Goal: Information Seeking & Learning: Learn about a topic

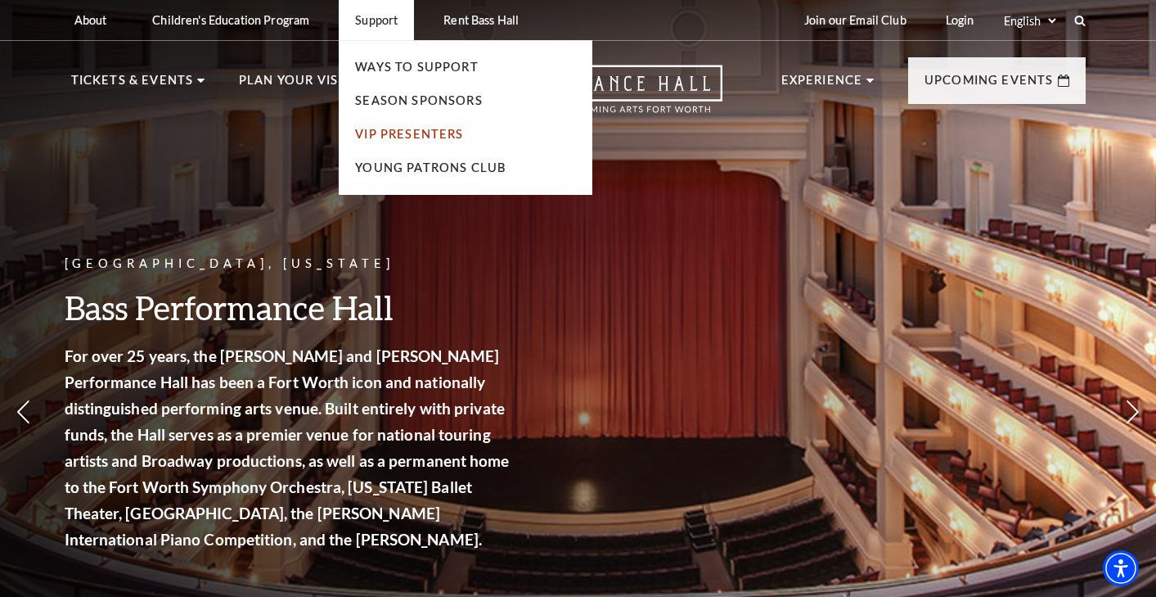
click at [401, 134] on link "VIP Presenters" at bounding box center [409, 134] width 108 height 14
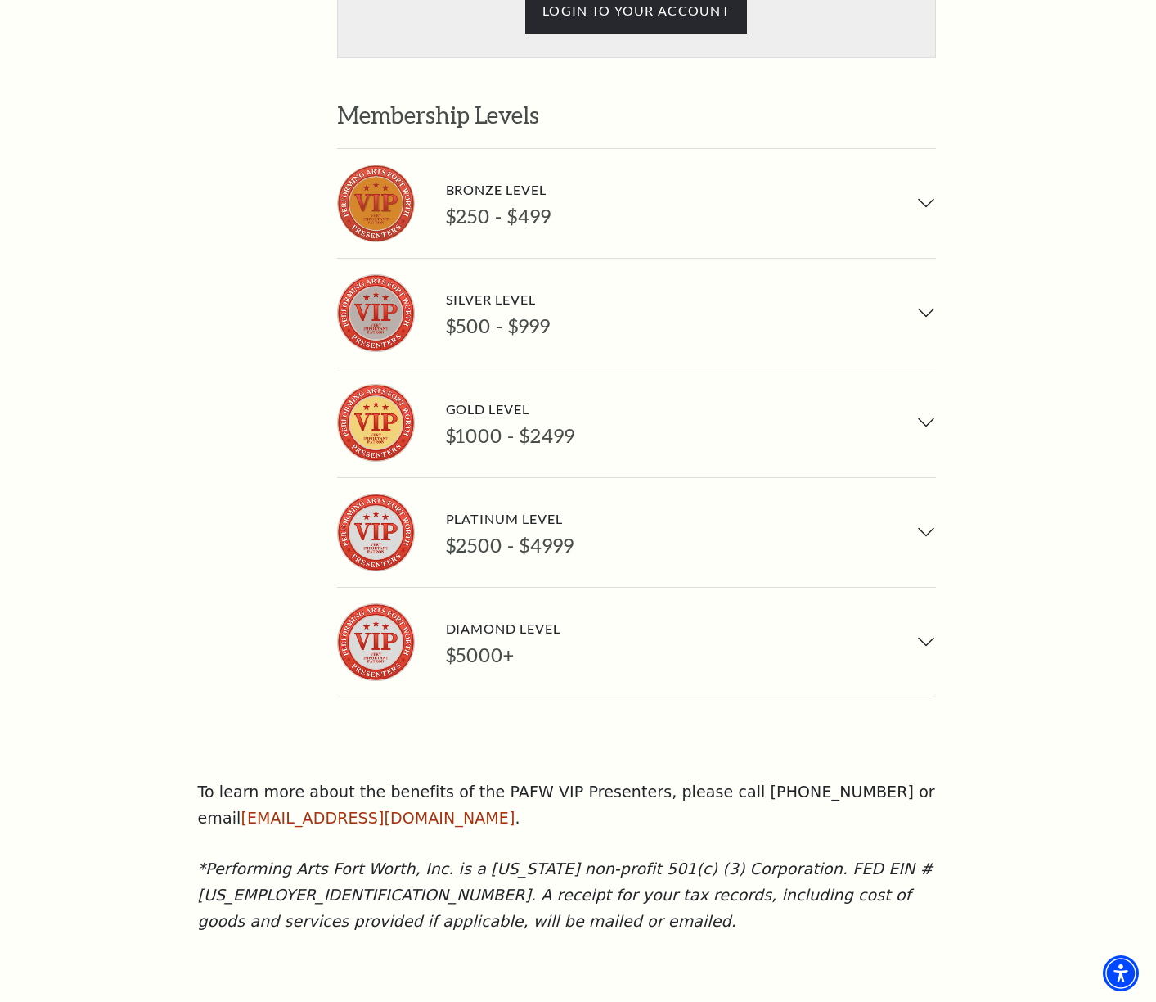
scroll to position [1228, 0]
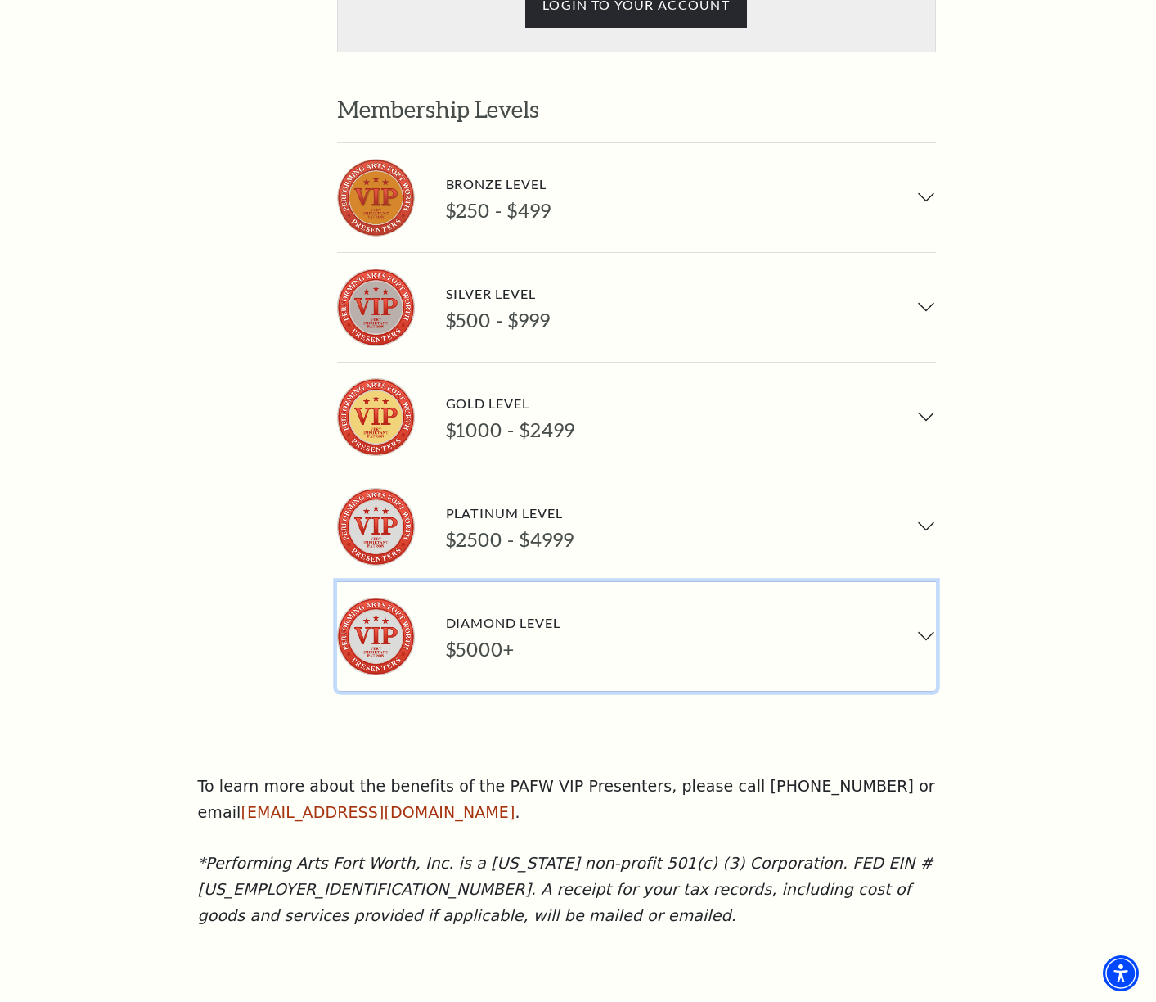
click at [568, 582] on button "Diamond Level $5000+" at bounding box center [636, 636] width 599 height 109
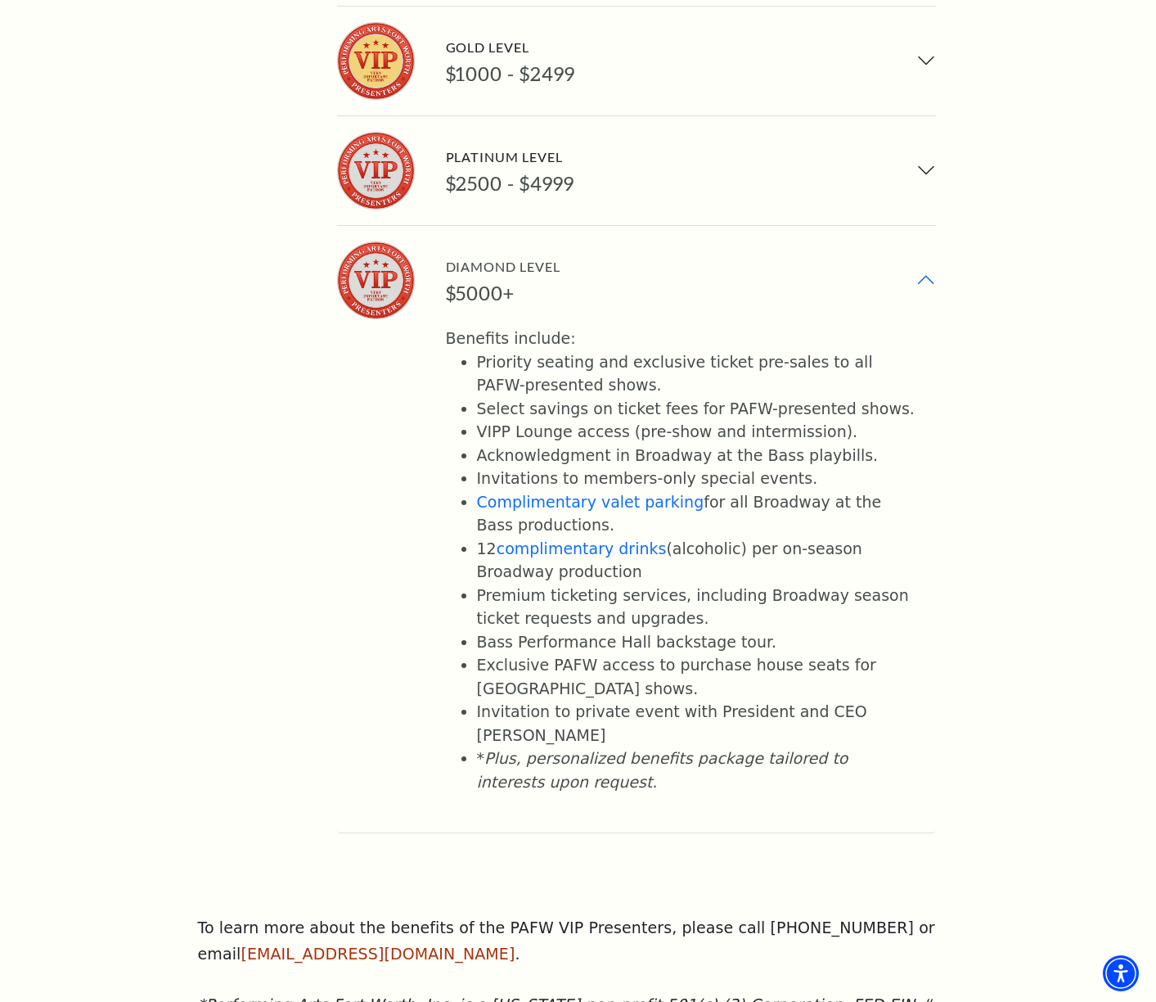
scroll to position [1555, 0]
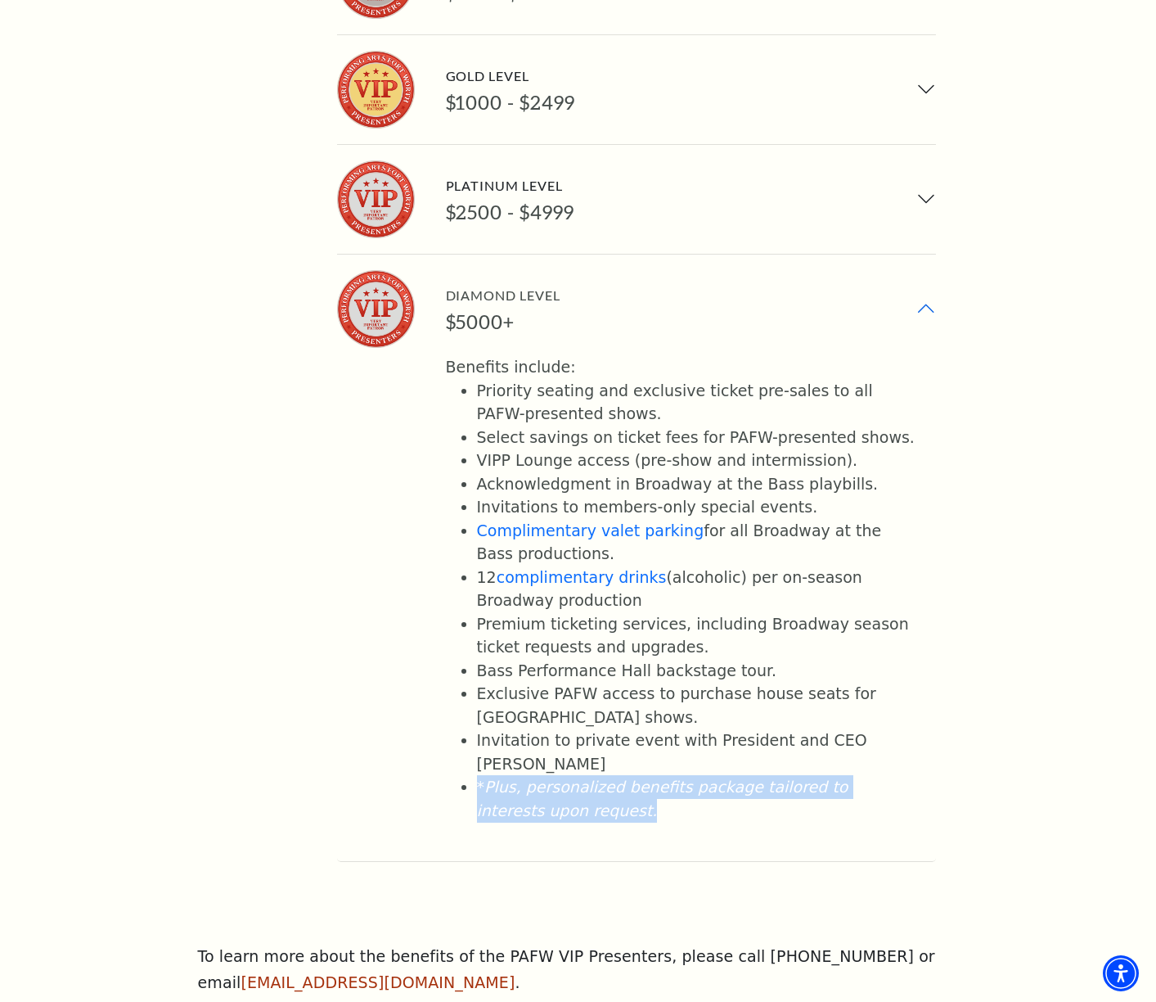
drag, startPoint x: 547, startPoint y: 716, endPoint x: 471, endPoint y: 695, distance: 78.2
click at [471, 596] on ul "Priority seating and exclusive ticket pre-sales to all PAFW-presented shows. Se…" at bounding box center [681, 601] width 471 height 444
click at [561, 596] on li "* Plus, personalized benefits package tailored to interests upon request." at bounding box center [696, 798] width 439 height 47
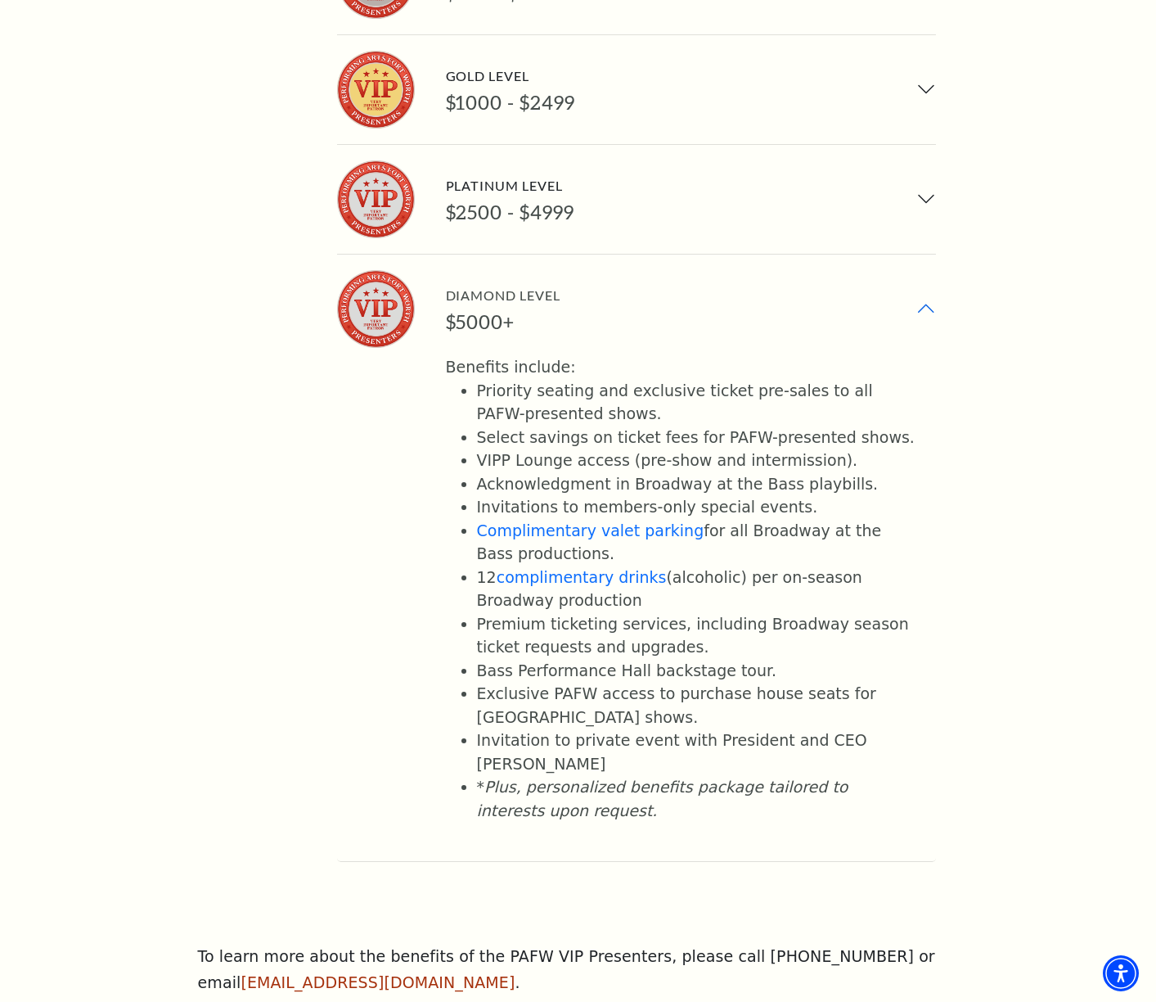
drag, startPoint x: 699, startPoint y: 432, endPoint x: 846, endPoint y: 453, distance: 148.7
click at [846, 519] on li "Complimentary valet parking for all Broadway at the Bass productions." at bounding box center [696, 542] width 439 height 47
click at [818, 519] on li "Complimentary valet parking for all Broadway at the Bass productions." at bounding box center [696, 542] width 439 height 47
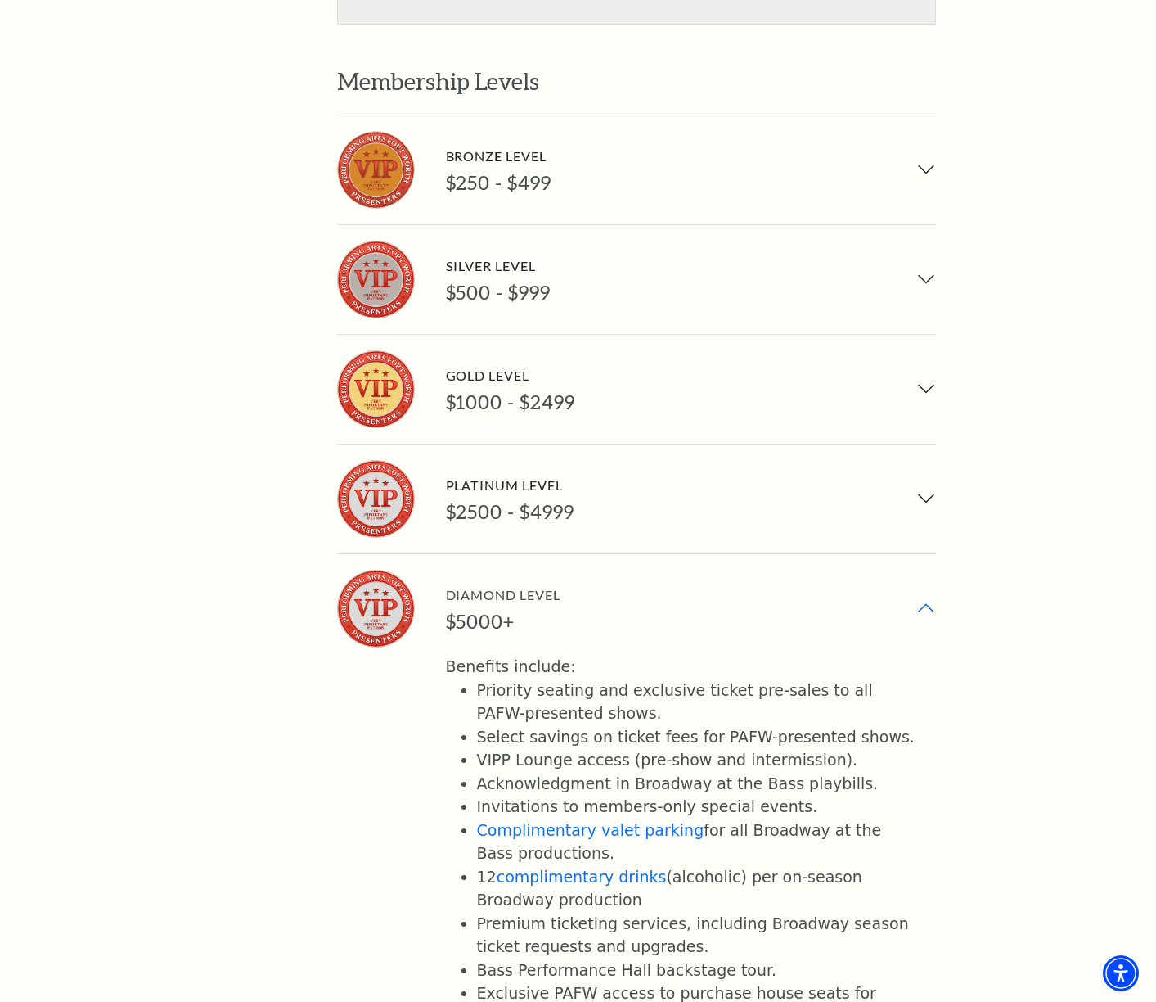
scroll to position [1228, 0]
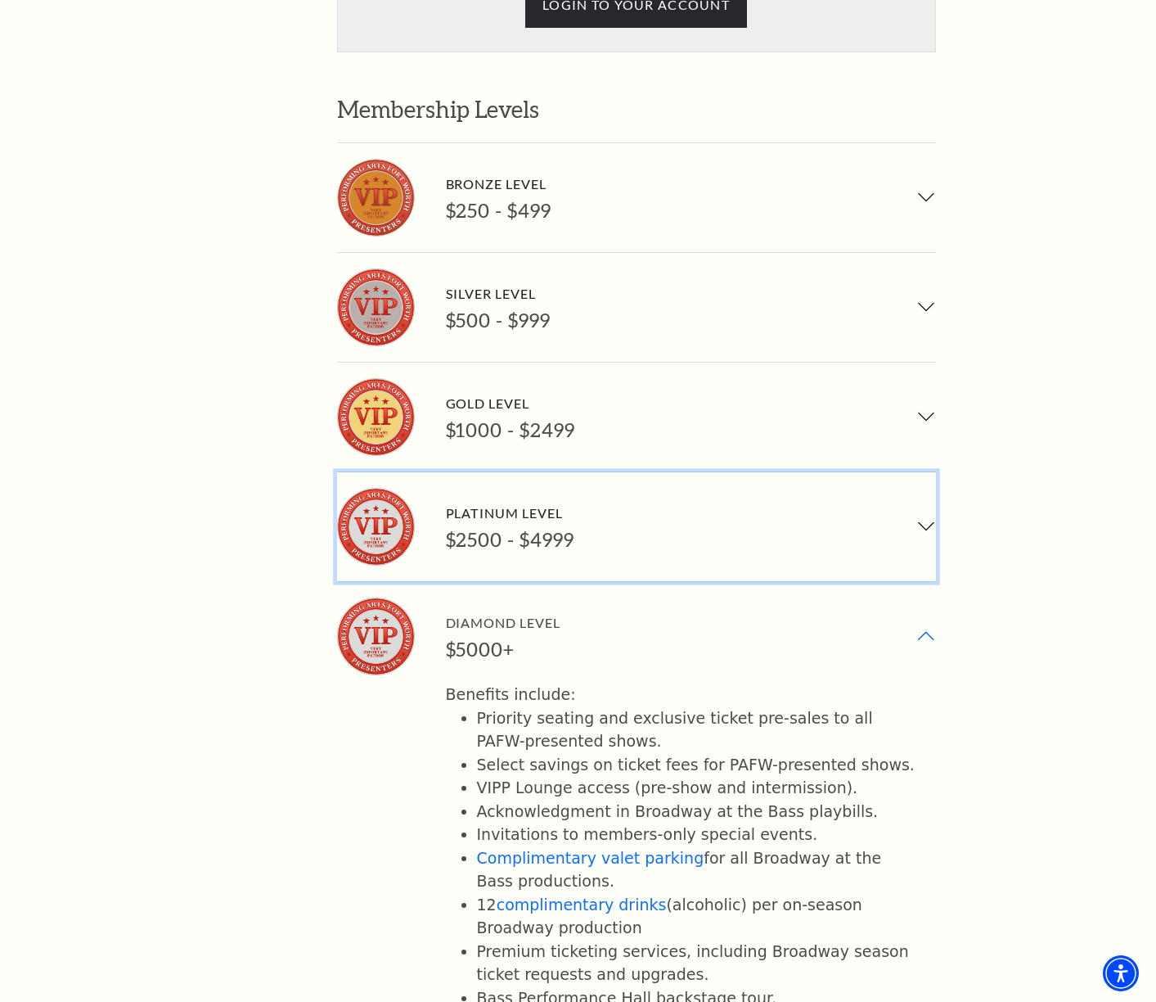
click at [793, 472] on button "Platinum Level $2500 - $4999" at bounding box center [636, 526] width 599 height 109
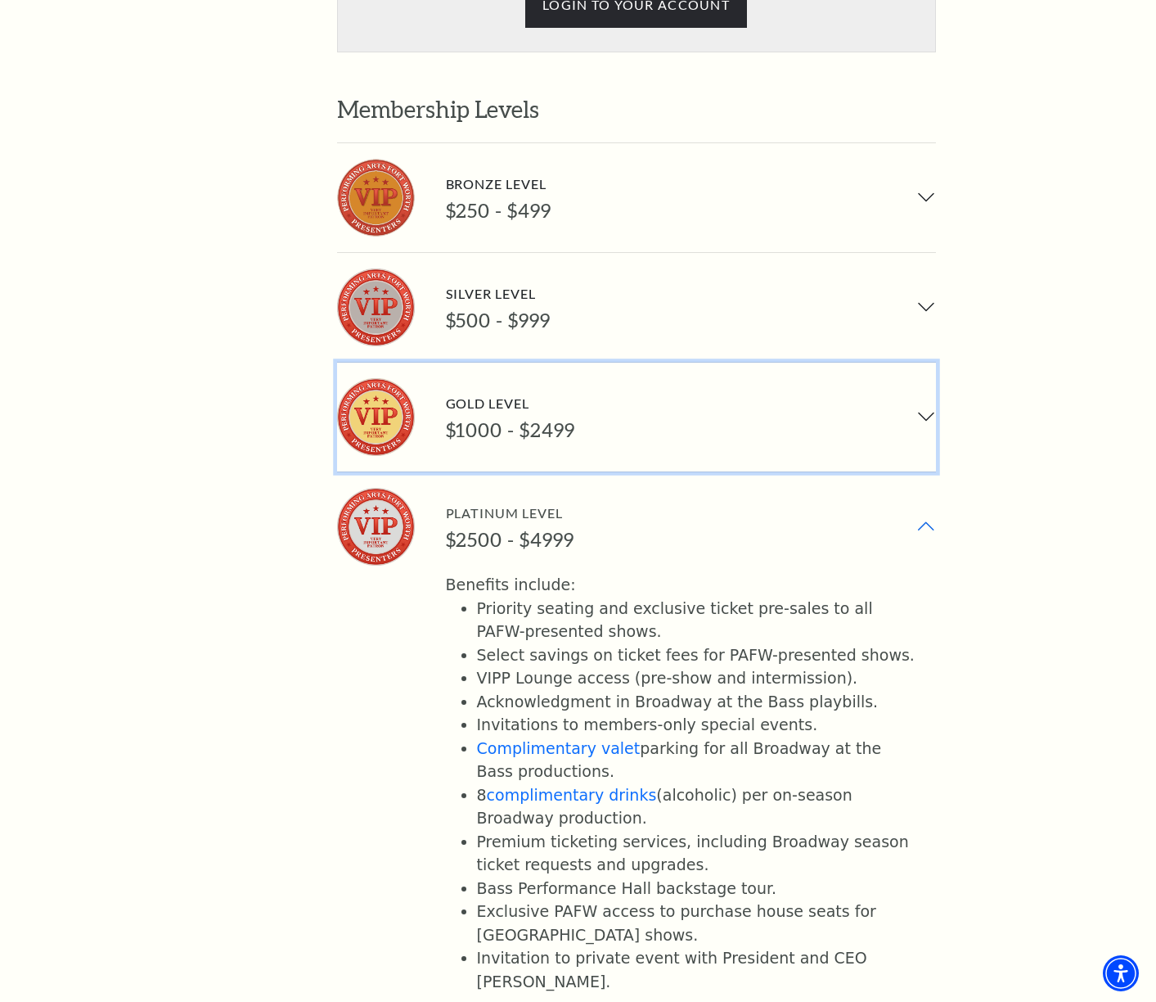
click at [703, 363] on button "Gold Level $1000 - $2499" at bounding box center [636, 417] width 599 height 109
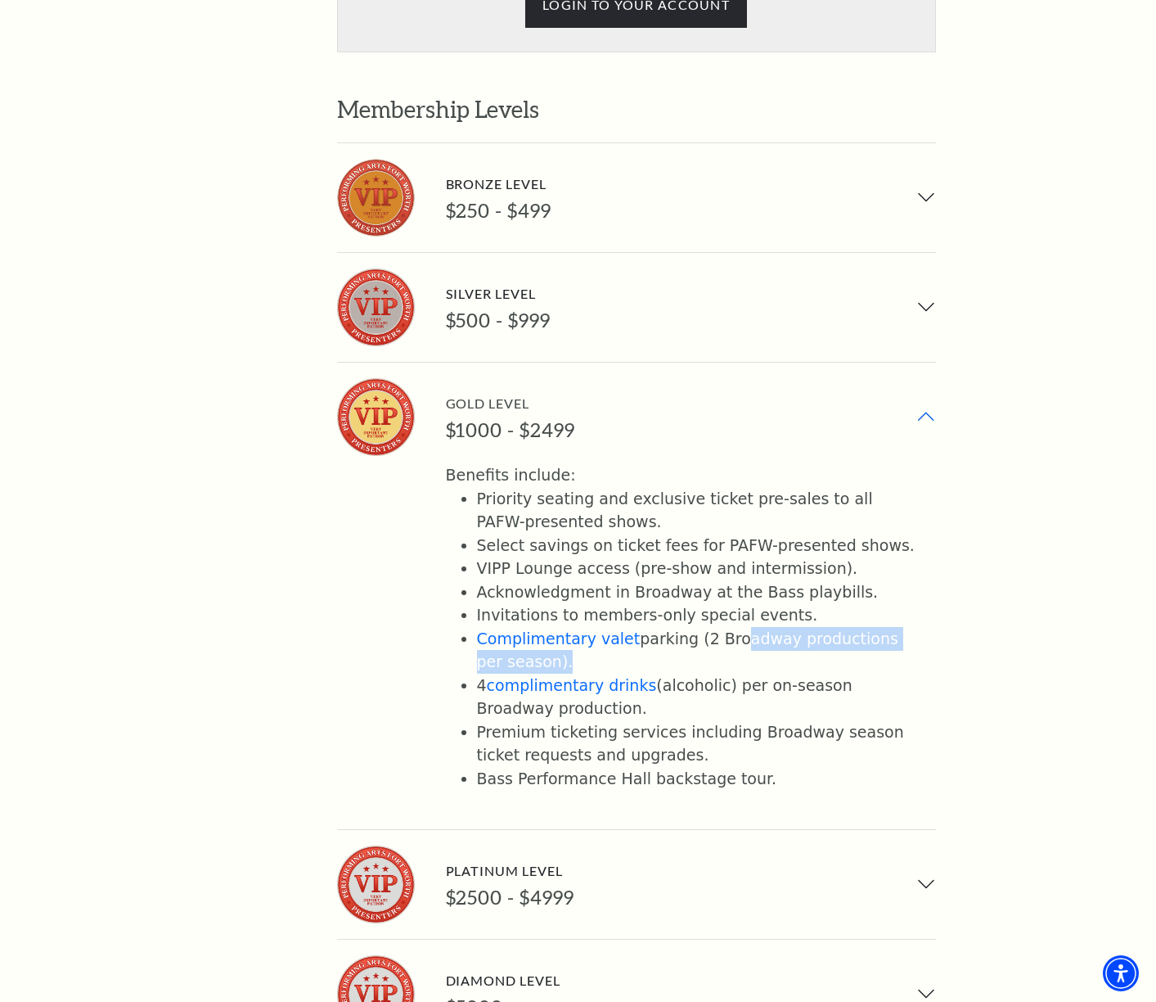
drag, startPoint x: 717, startPoint y: 541, endPoint x: 895, endPoint y: 558, distance: 179.2
click at [895, 596] on li "Complimentary valet parking (2 Broadway productions per season)." at bounding box center [696, 650] width 439 height 47
click at [905, 596] on li "Complimentary valet parking (2 Broadway productions per season)." at bounding box center [696, 650] width 439 height 47
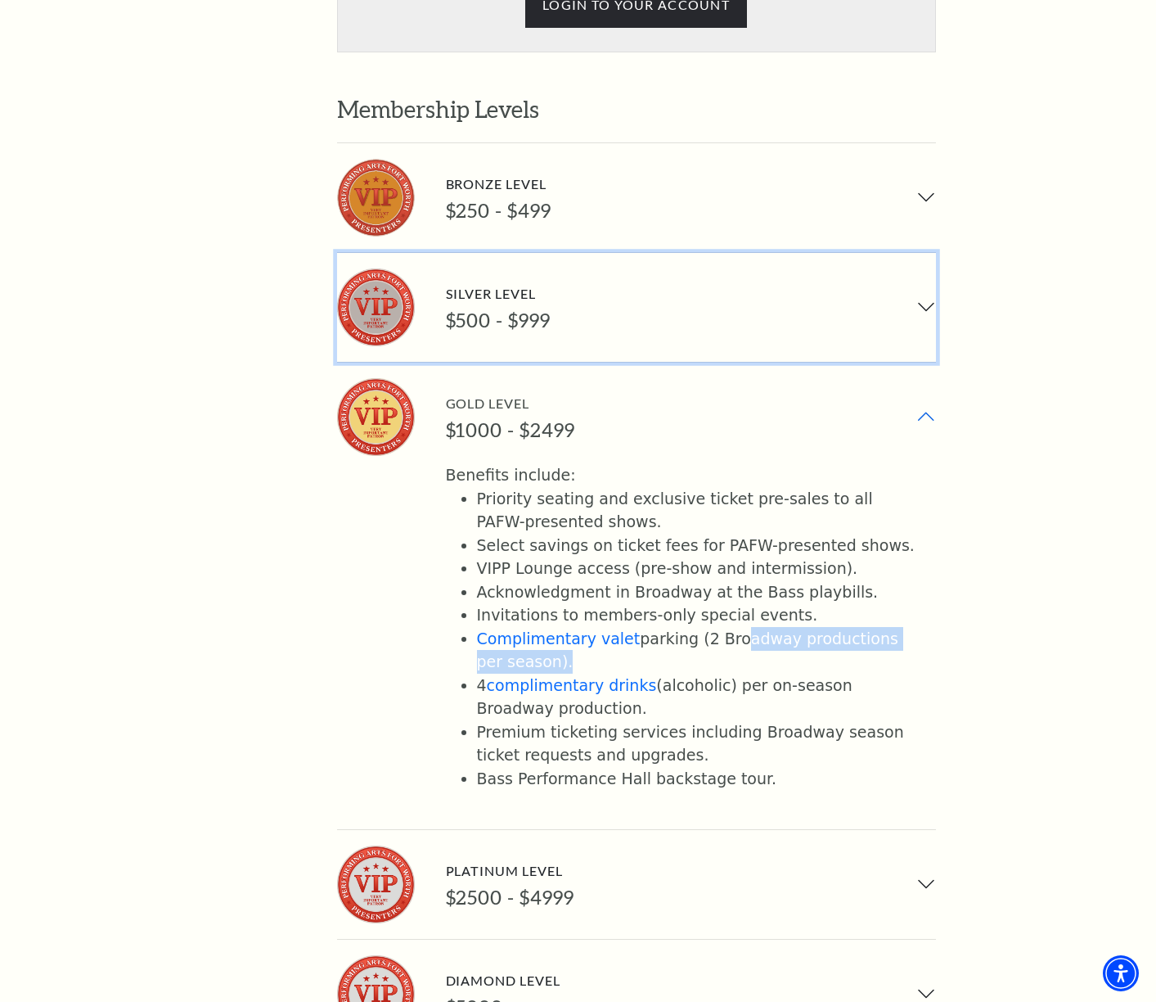
drag, startPoint x: 703, startPoint y: 209, endPoint x: 707, endPoint y: 150, distance: 59.1
click at [704, 253] on button "Silver Level $500 - $999" at bounding box center [636, 307] width 599 height 109
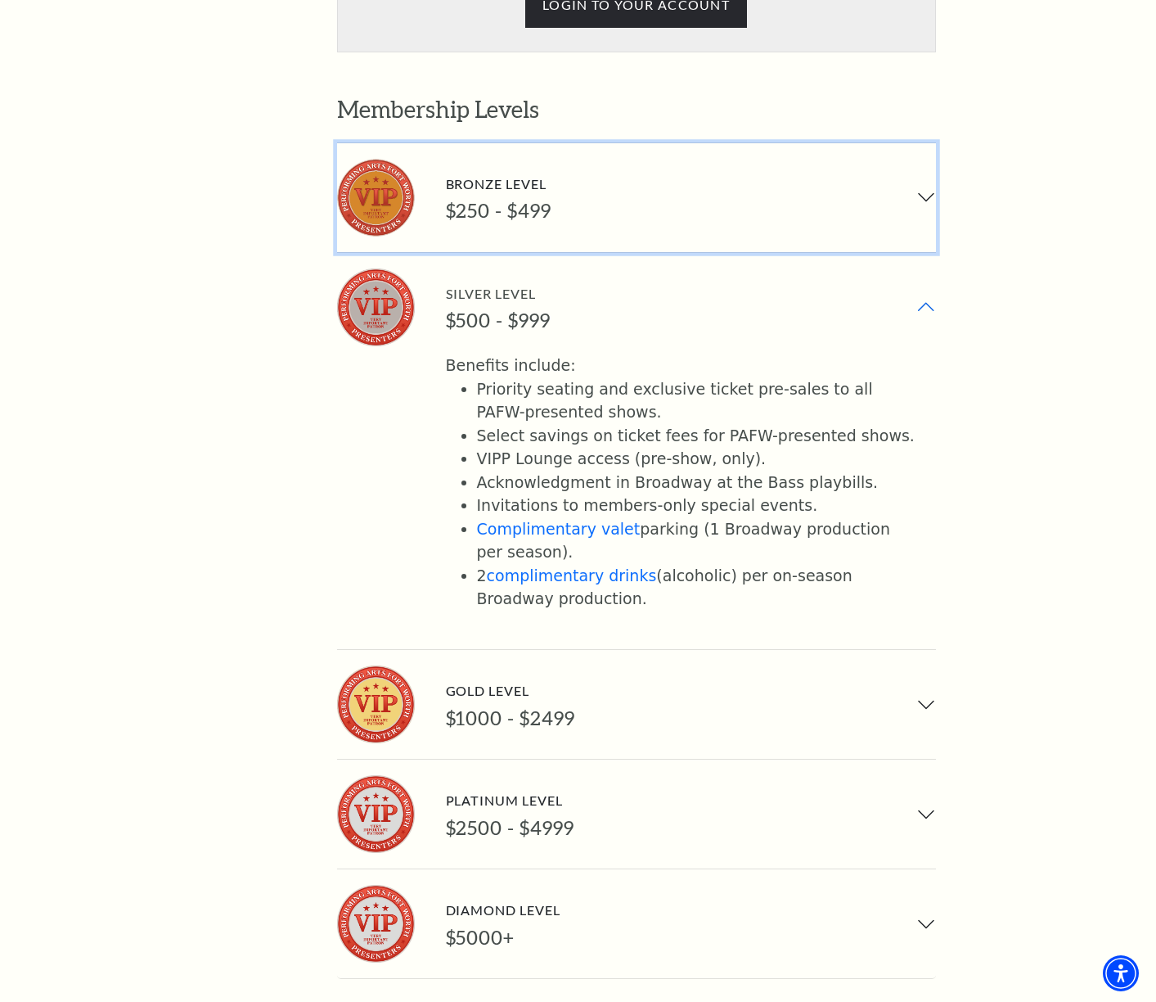
click at [708, 143] on button "Bronze Level $250 - $499" at bounding box center [636, 197] width 599 height 109
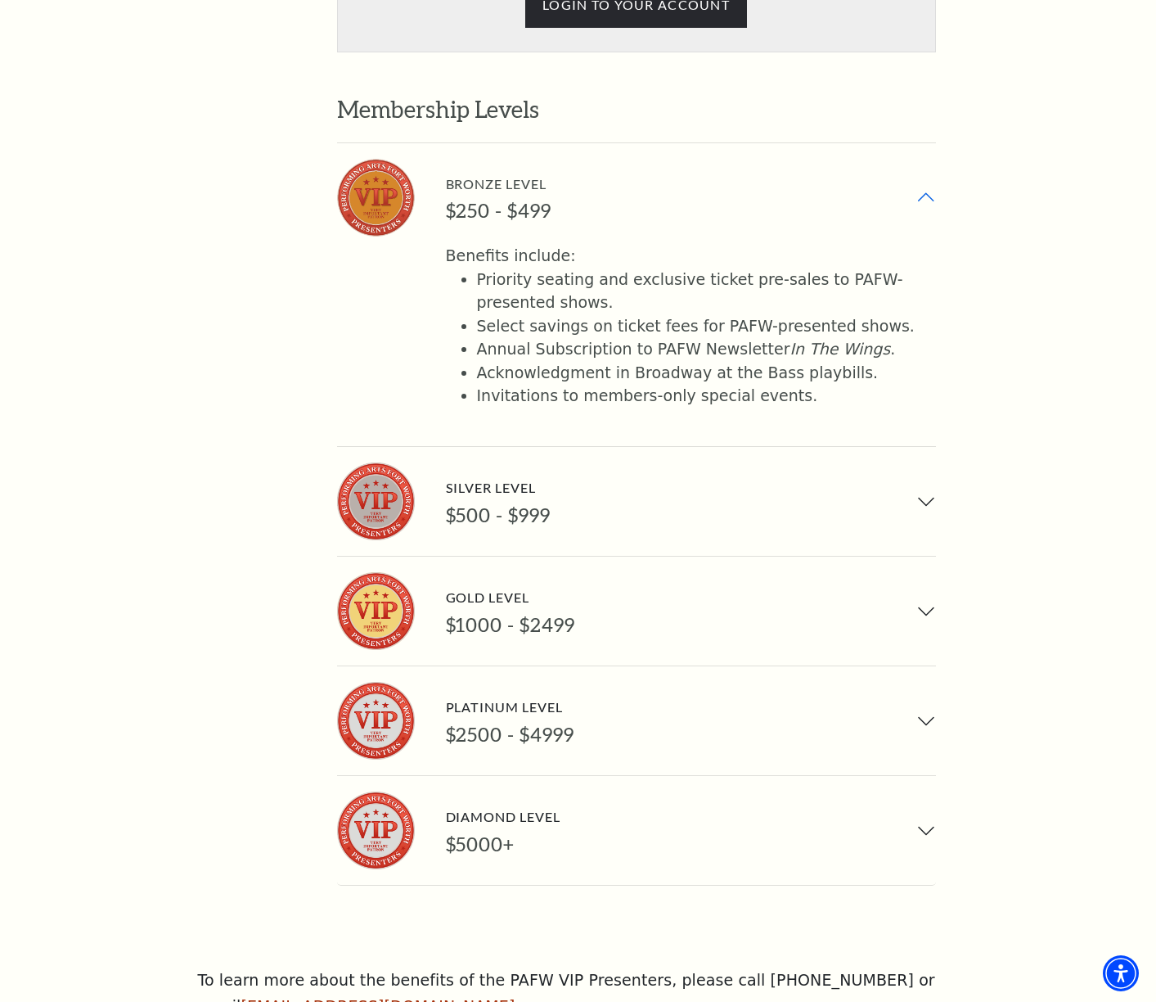
click at [1067, 596] on div "Please login to see your subscription LOGIN TO YOUR ACCOUNT Membership Levels B…" at bounding box center [711, 402] width 749 height 967
